Goal: Answer question/provide support

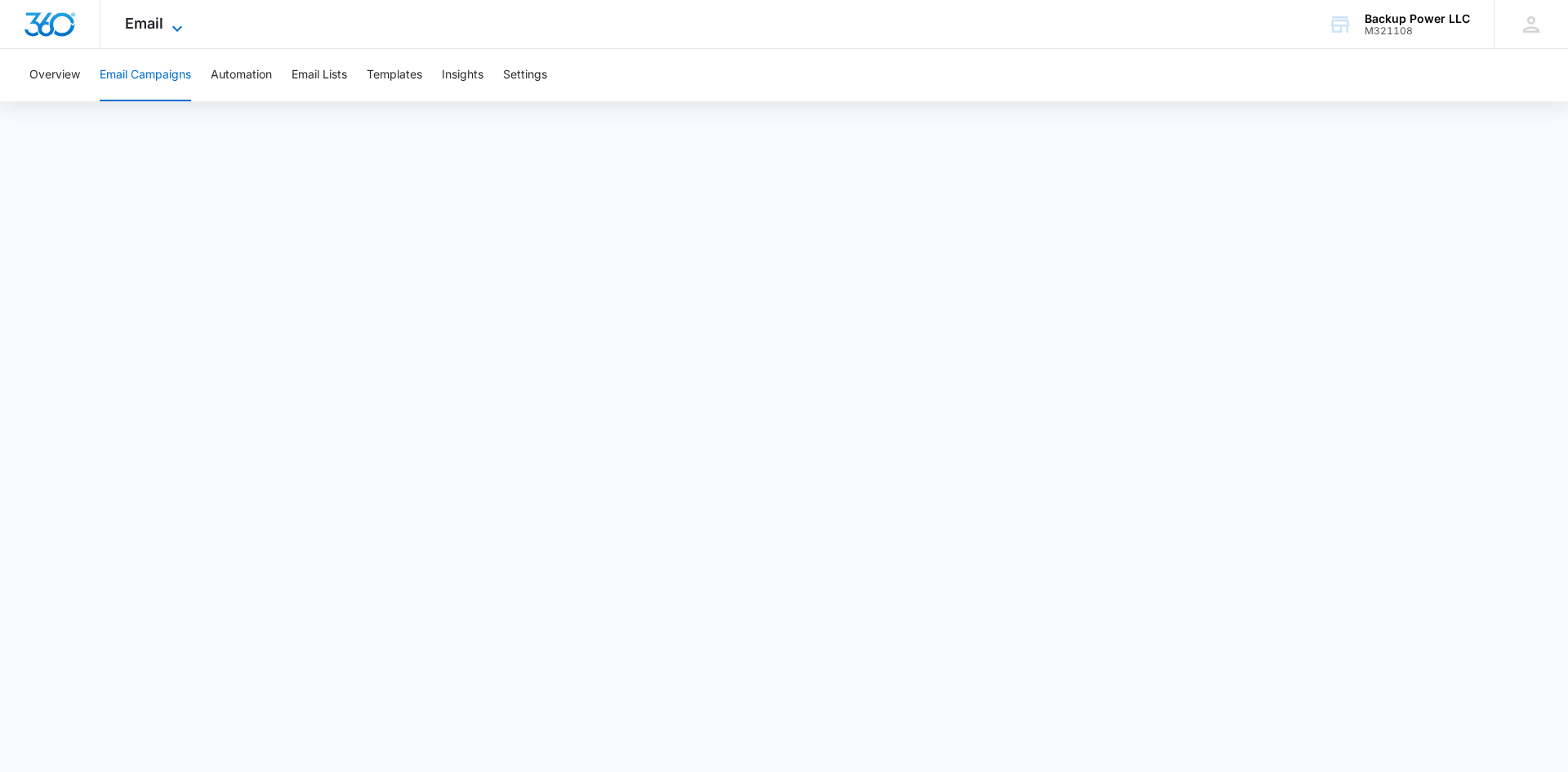
click at [162, 31] on span "Email" at bounding box center [144, 23] width 38 height 17
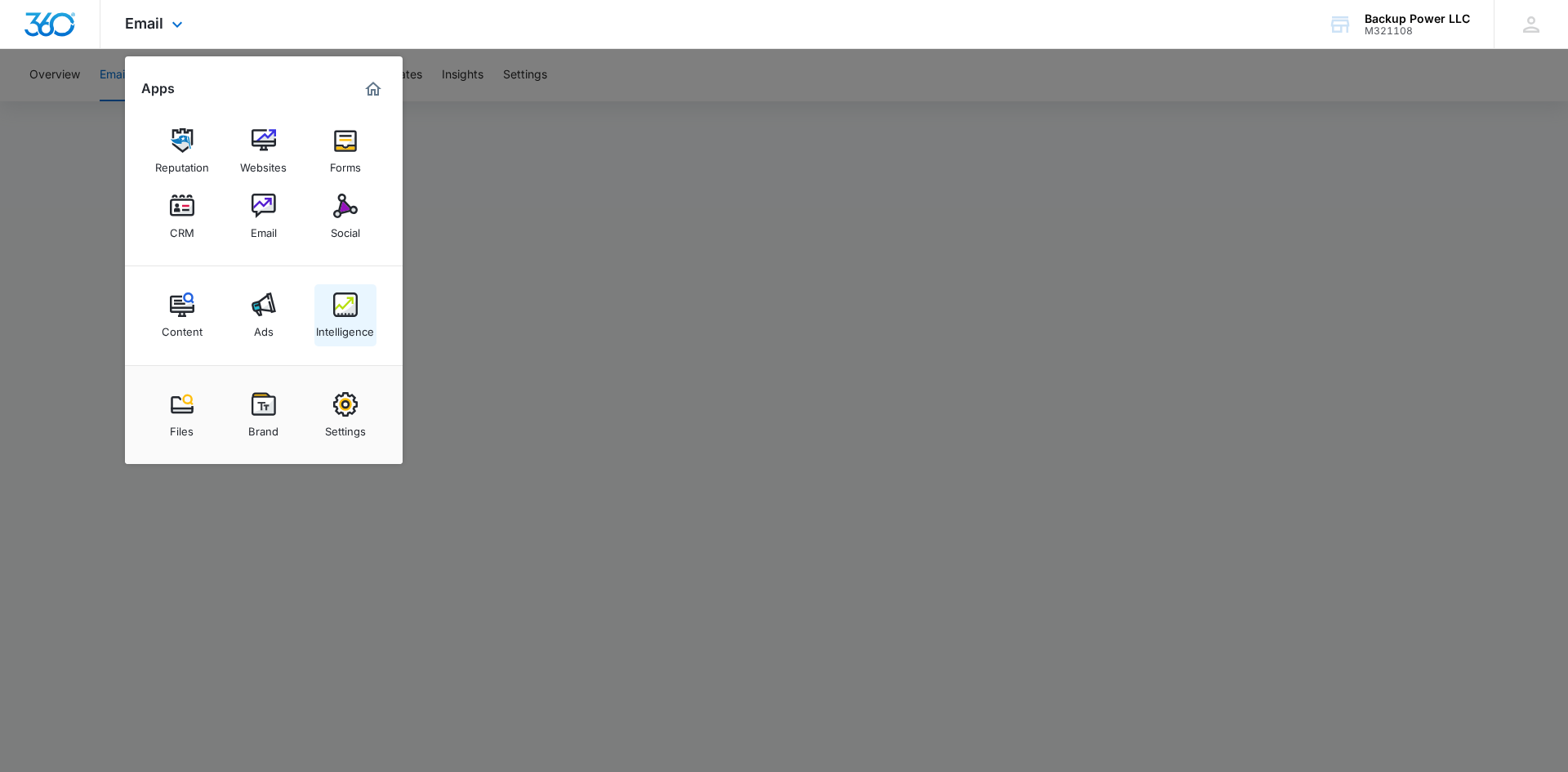
click at [330, 312] on link "Intelligence" at bounding box center [346, 316] width 62 height 62
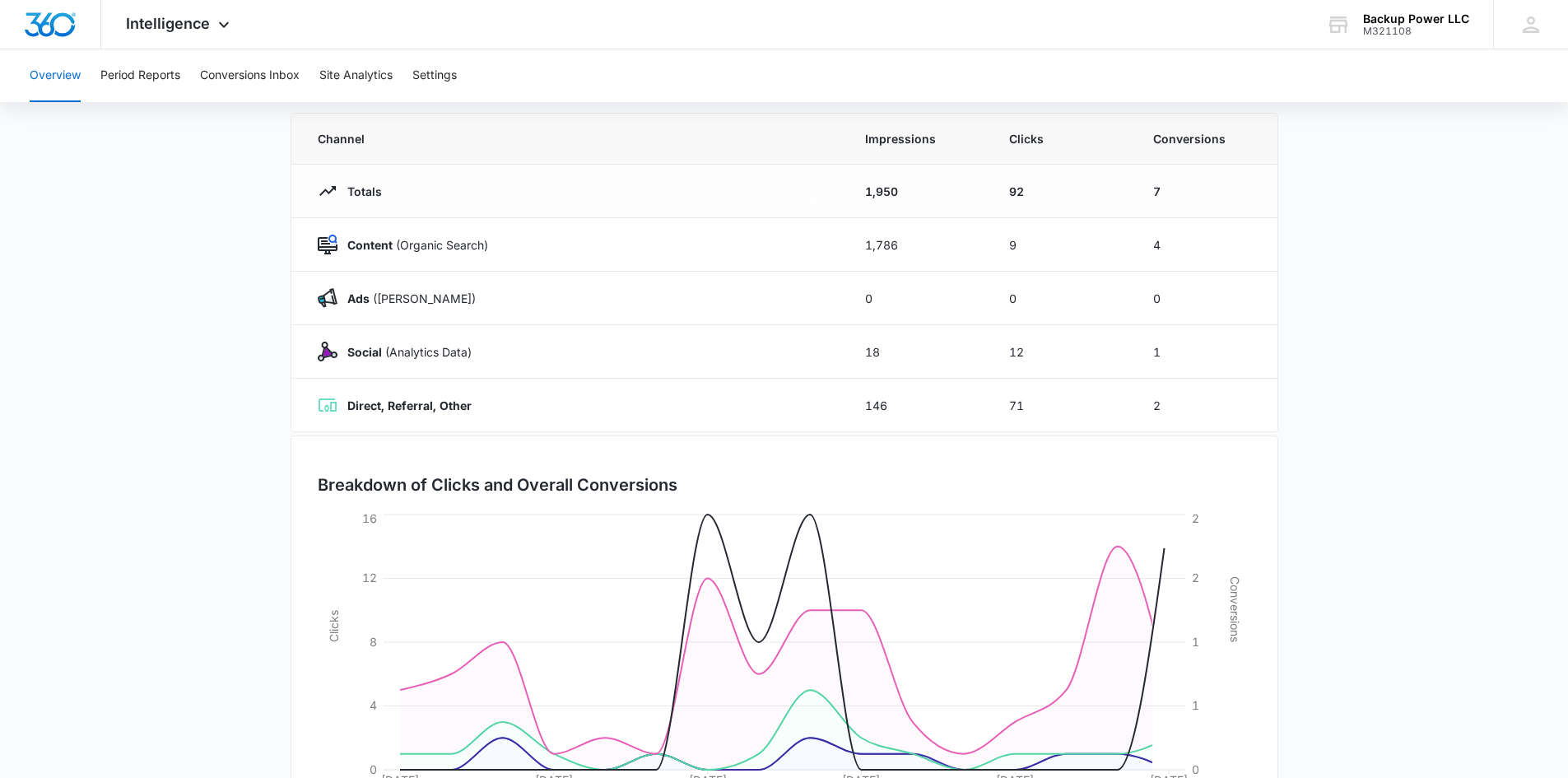
scroll to position [241, 0]
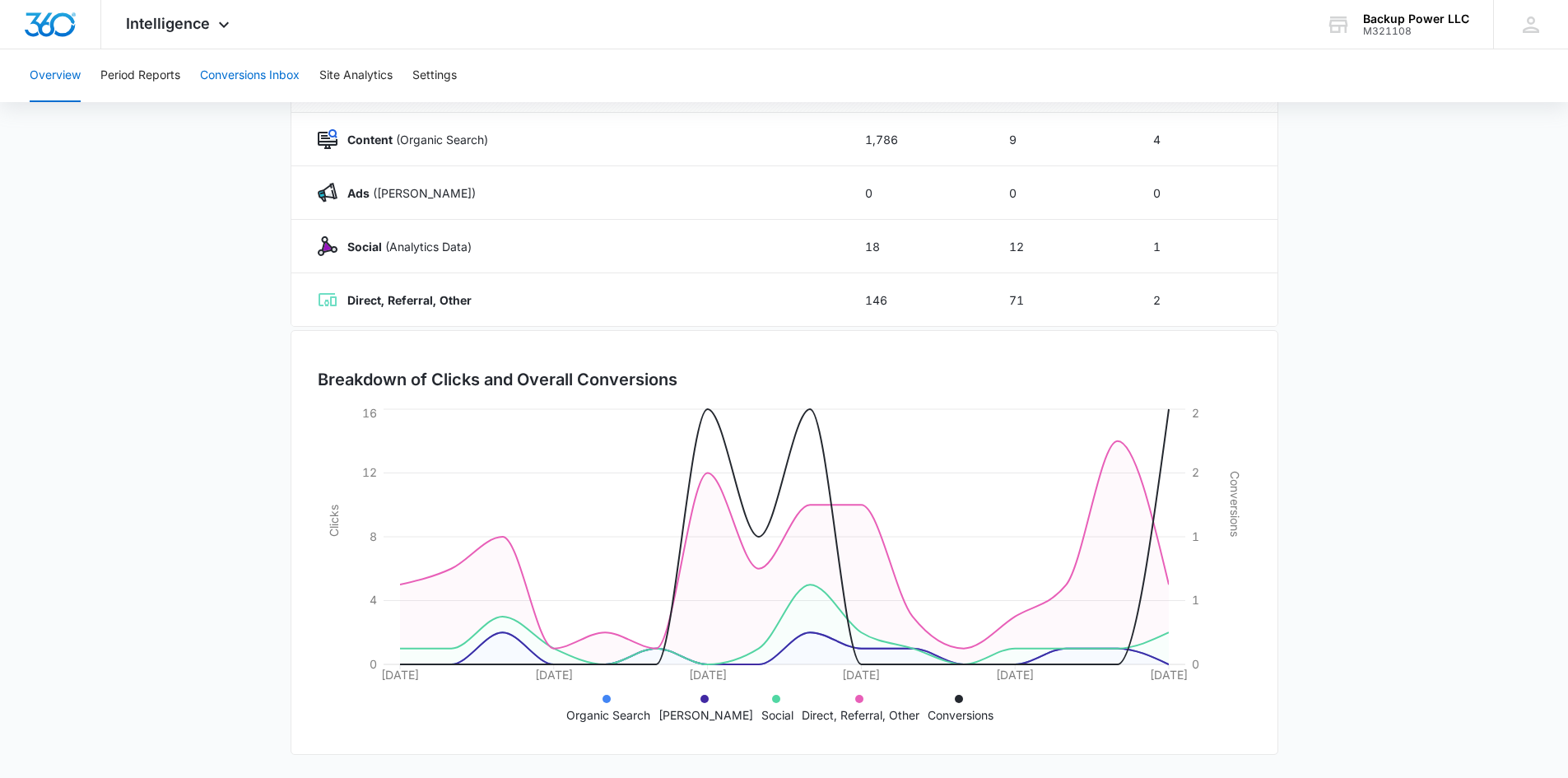
click at [221, 67] on button "Conversions Inbox" at bounding box center [250, 76] width 99 height 52
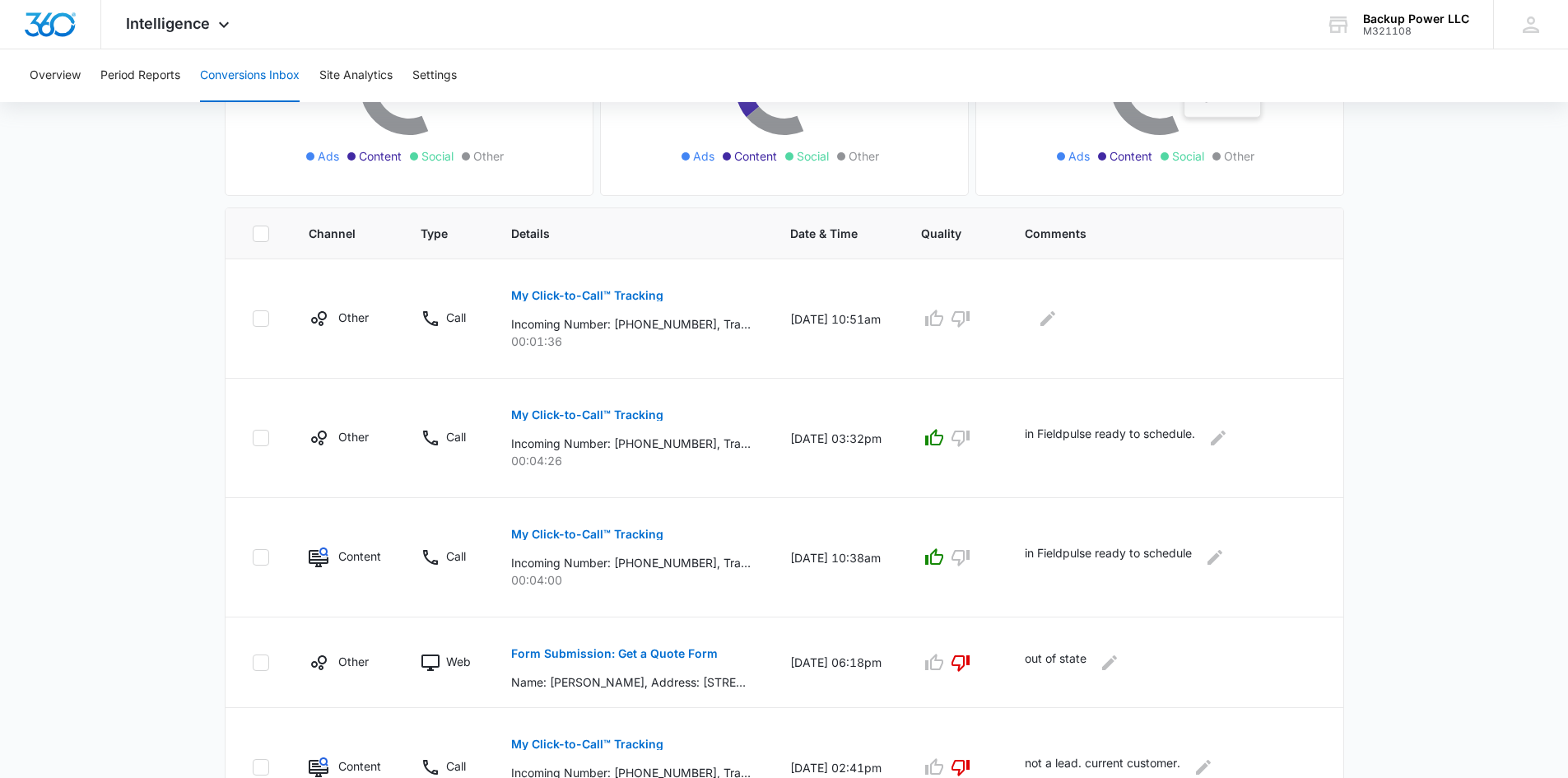
scroll to position [329, 0]
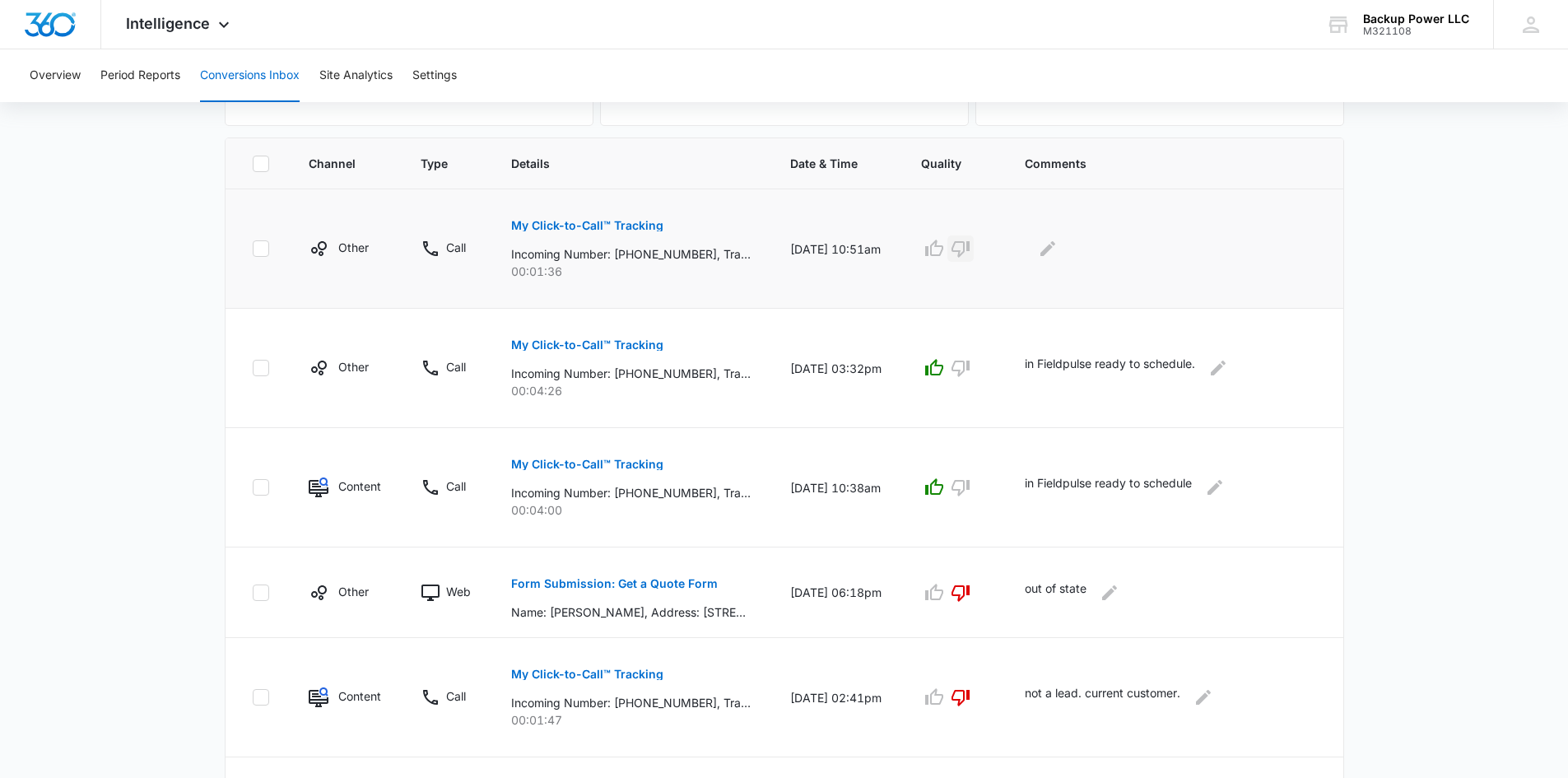
click at [971, 239] on icon "button" at bounding box center [960, 248] width 20 height 20
click at [1058, 245] on icon "Edit Comments" at bounding box center [1048, 248] width 20 height 20
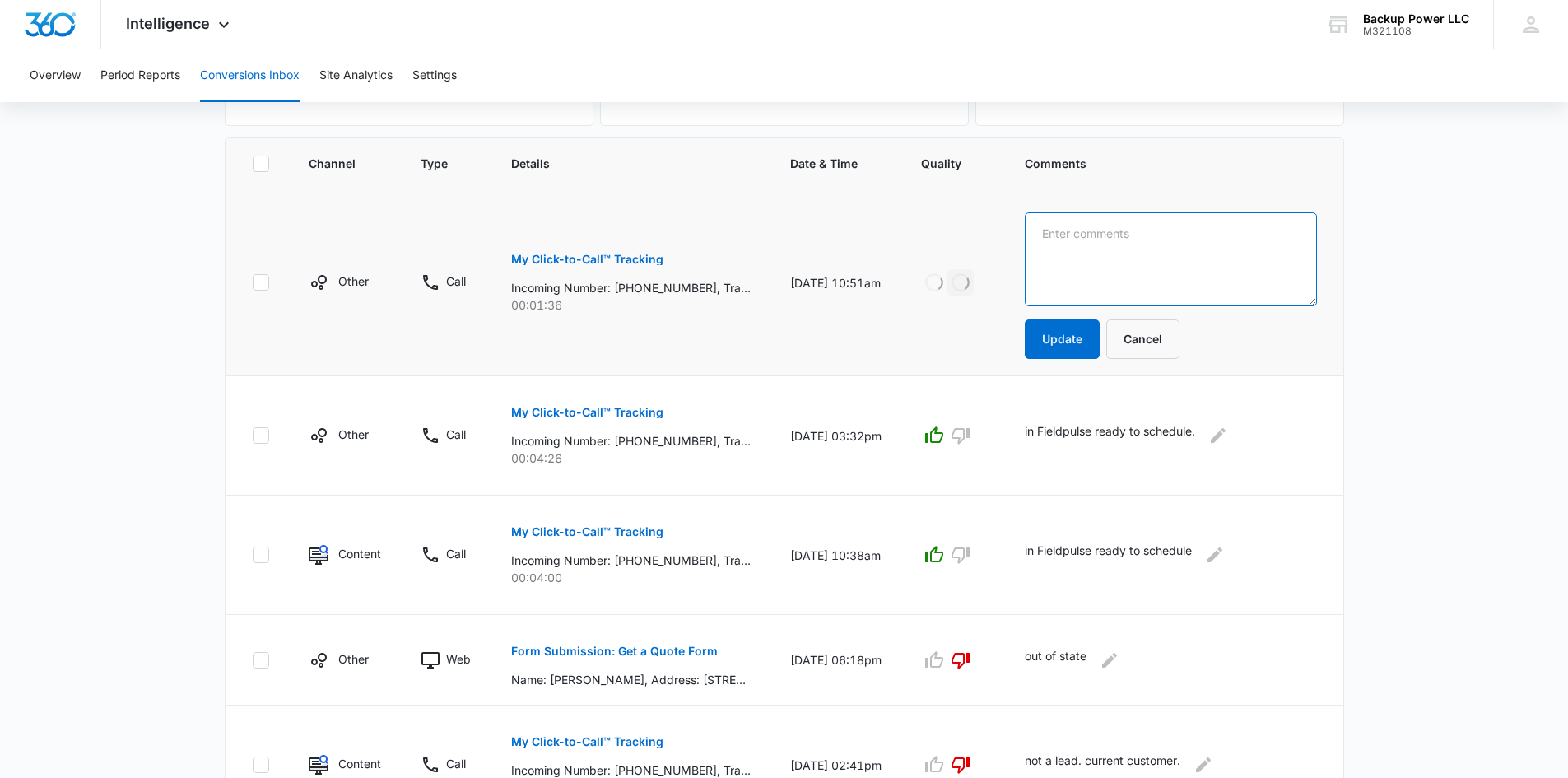
click at [1151, 249] on textarea at bounding box center [1171, 260] width 291 height 94
type textarea "not a lead. cancelled appt."
click at [1092, 338] on button "Update" at bounding box center [1062, 339] width 75 height 39
click at [1069, 345] on button "Update" at bounding box center [1062, 339] width 75 height 39
